Goal: Transaction & Acquisition: Book appointment/travel/reservation

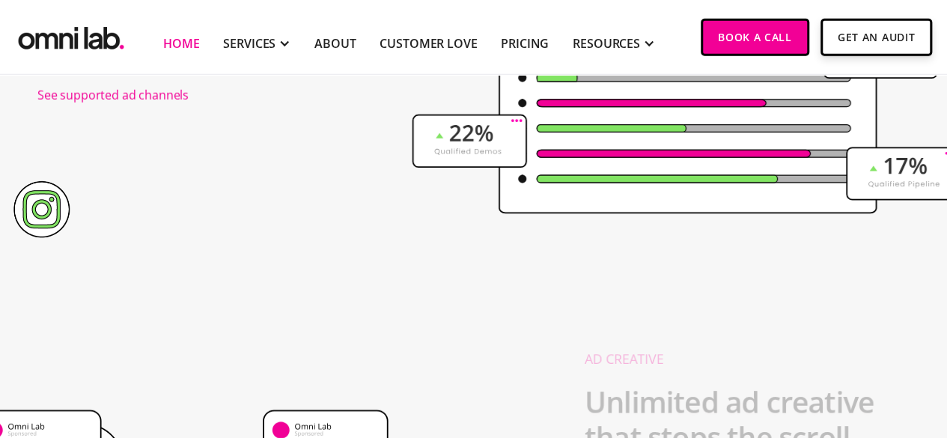
scroll to position [2022, 0]
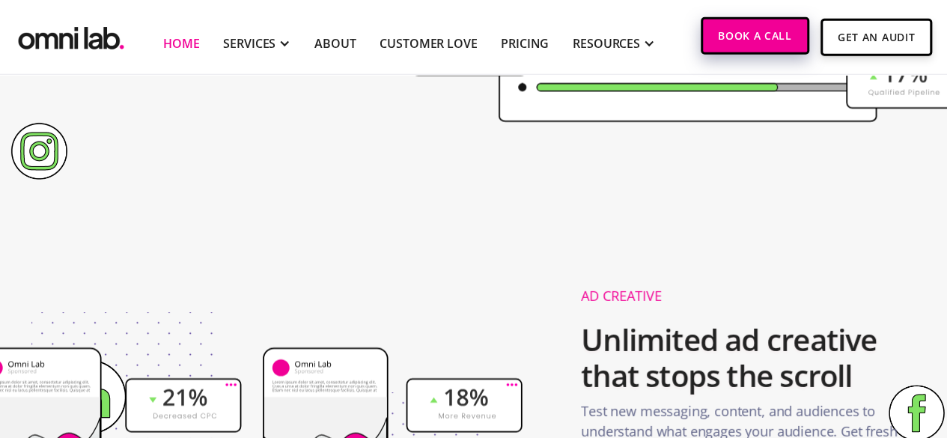
click at [750, 31] on link "Book a Call" at bounding box center [755, 35] width 109 height 37
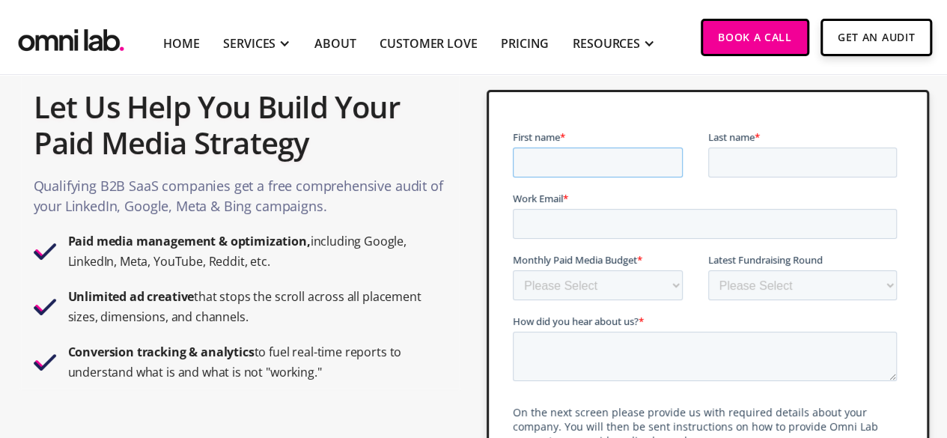
click at [562, 151] on input "First name *" at bounding box center [598, 163] width 170 height 30
type input "[PERSON_NAME]"
drag, startPoint x: 723, startPoint y: 163, endPoint x: 735, endPoint y: 180, distance: 21.0
click at [723, 163] on input "Last name *" at bounding box center [803, 163] width 189 height 30
type input "[PERSON_NAME]"
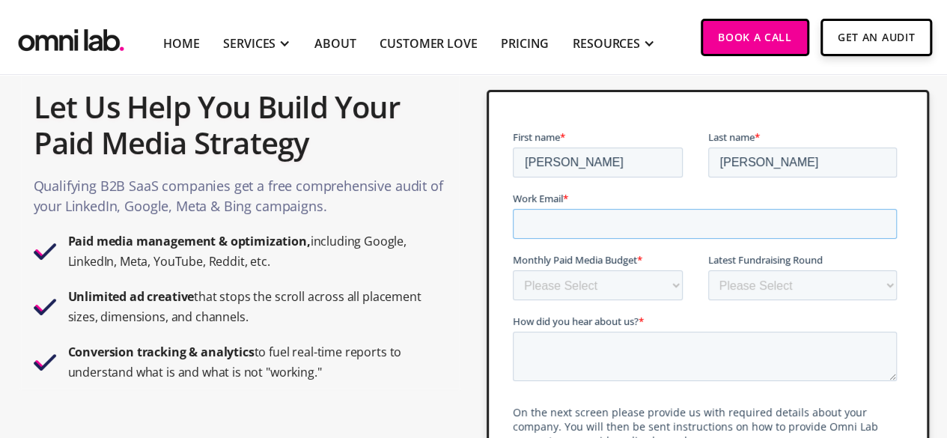
click at [706, 222] on input "Work Email *" at bounding box center [705, 224] width 384 height 30
type input "[PERSON_NAME][EMAIL_ADDRESS][PERSON_NAME][DOMAIN_NAME]"
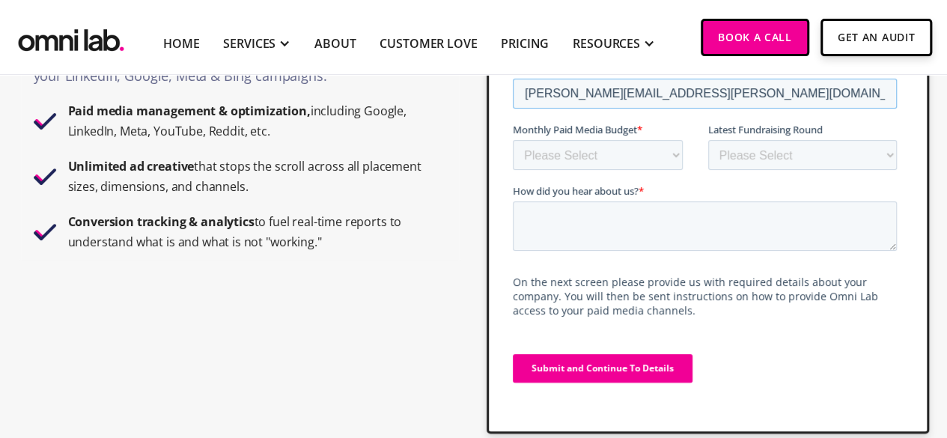
scroll to position [225, 0]
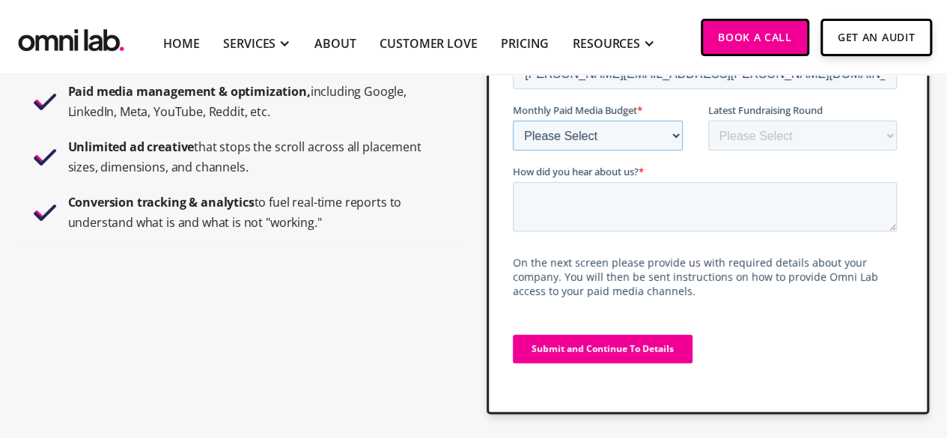
click at [672, 143] on select "Please Select $0 - $5,0000 $5,000 - $10,000 $10,000 - $25,000 $25,000 - $50,000…" at bounding box center [598, 136] width 170 height 30
select select "0-5000"
click at [513, 141] on select "Please Select $0 - $5,0000 $5,000 - $10,000 $10,000 - $25,000 $25,000 - $50,000…" at bounding box center [598, 136] width 170 height 30
click at [721, 135] on select "Please Select Bootstrapped Seed Series A Series B Series C Series D +" at bounding box center [803, 136] width 189 height 30
select select "series_a"
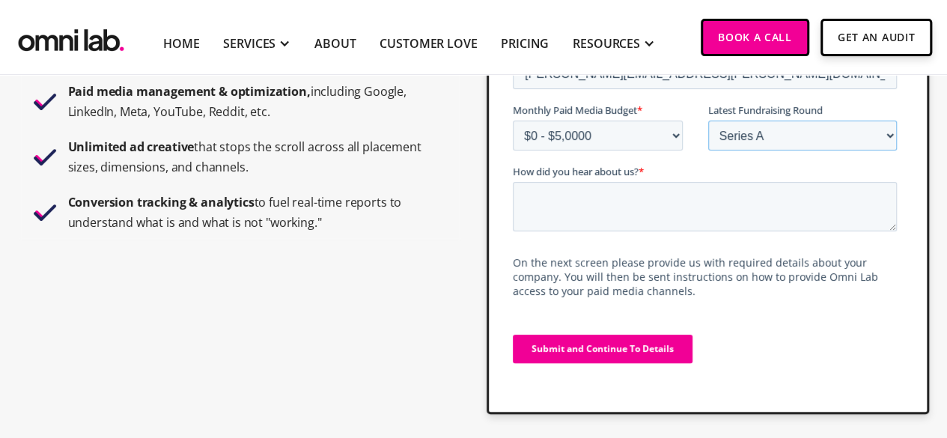
click at [709, 141] on select "Please Select Bootstrapped Seed Series A Series B Series C Series D +" at bounding box center [803, 136] width 189 height 30
click at [729, 200] on textarea "How did you hear about us? *" at bounding box center [705, 206] width 384 height 49
type textarea "Referral"
click at [566, 345] on input "Submit and Continue To Details" at bounding box center [603, 349] width 180 height 28
